Goal: Transaction & Acquisition: Purchase product/service

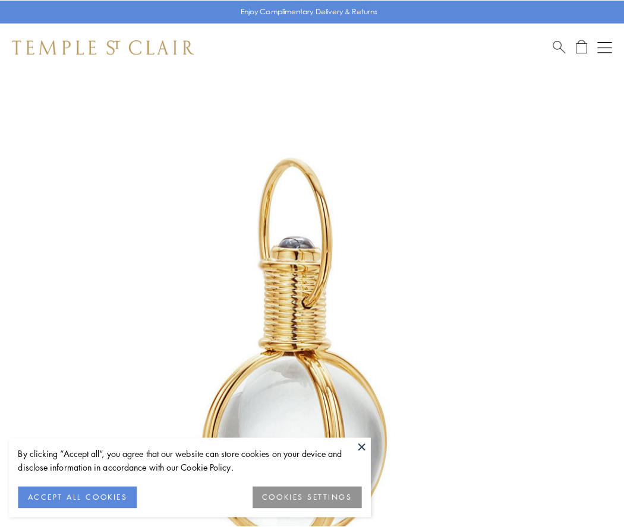
scroll to position [310, 0]
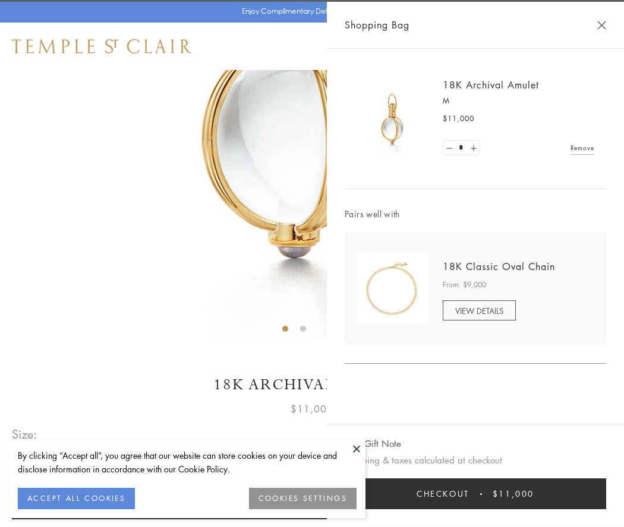
click at [475, 494] on button "Checkout $11,000" at bounding box center [474, 494] width 261 height 31
